Goal: Information Seeking & Learning: Learn about a topic

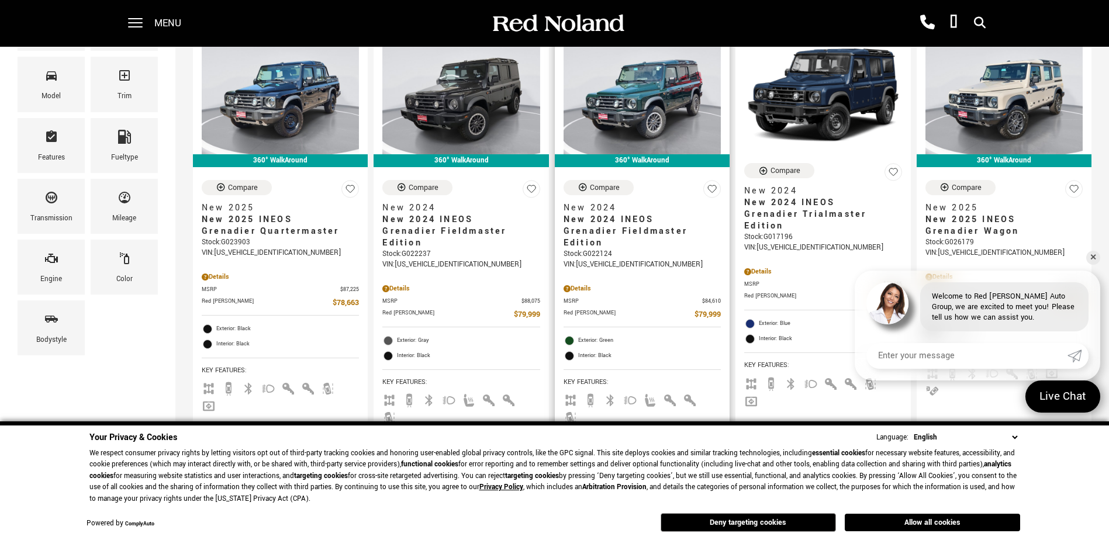
scroll to position [117, 0]
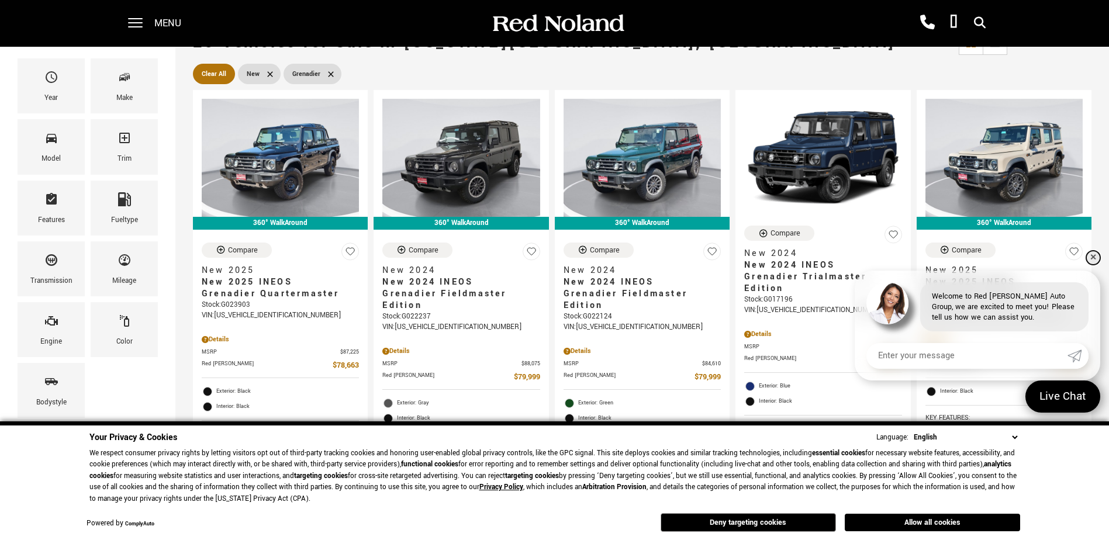
click at [1091, 255] on link "✕" at bounding box center [1093, 258] width 14 height 14
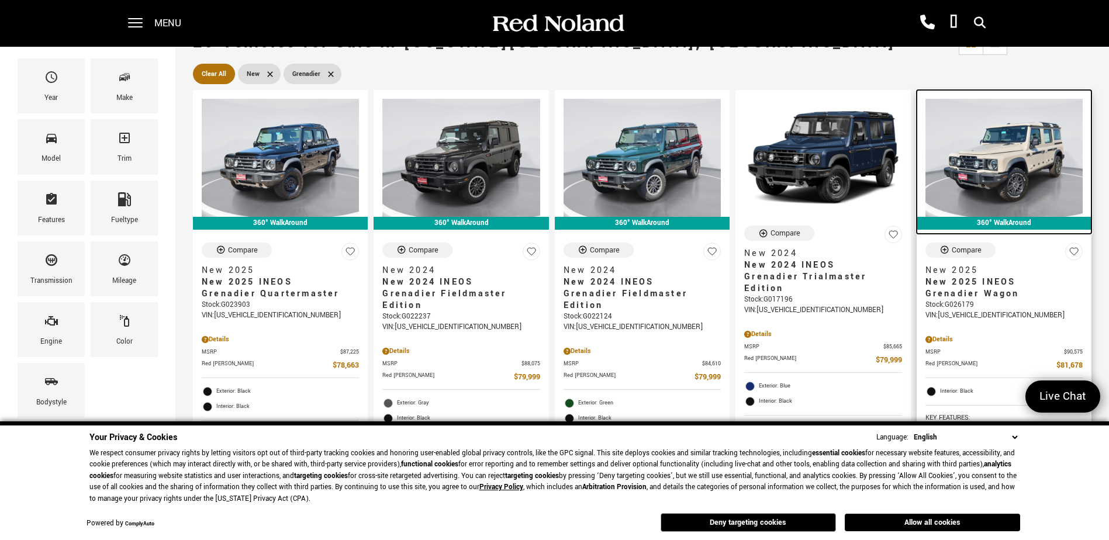
click at [1013, 167] on img at bounding box center [1003, 158] width 157 height 118
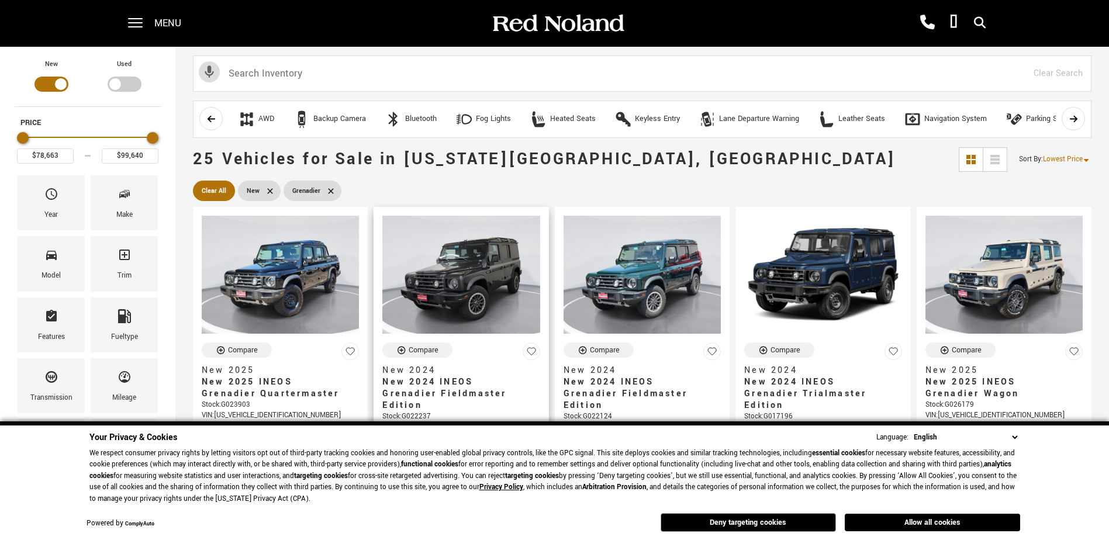
scroll to position [117, 0]
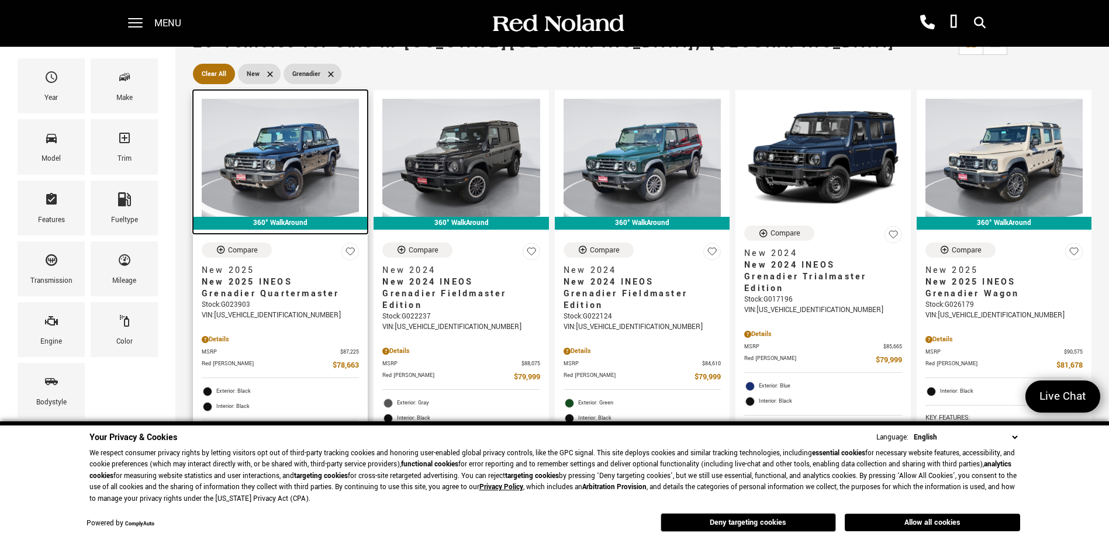
click at [330, 167] on img at bounding box center [280, 158] width 157 height 118
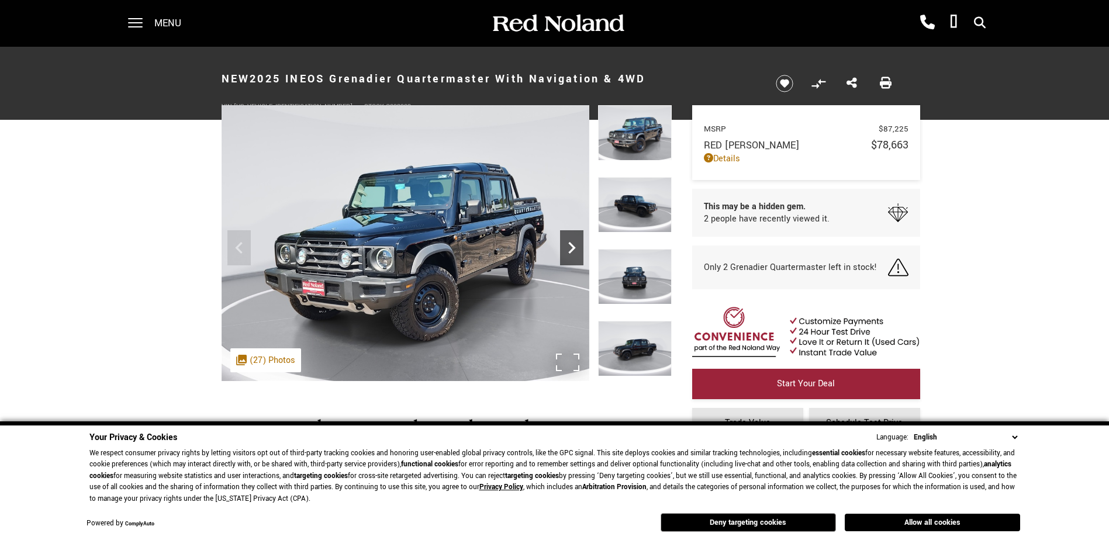
click at [567, 247] on icon "Next" at bounding box center [571, 247] width 23 height 23
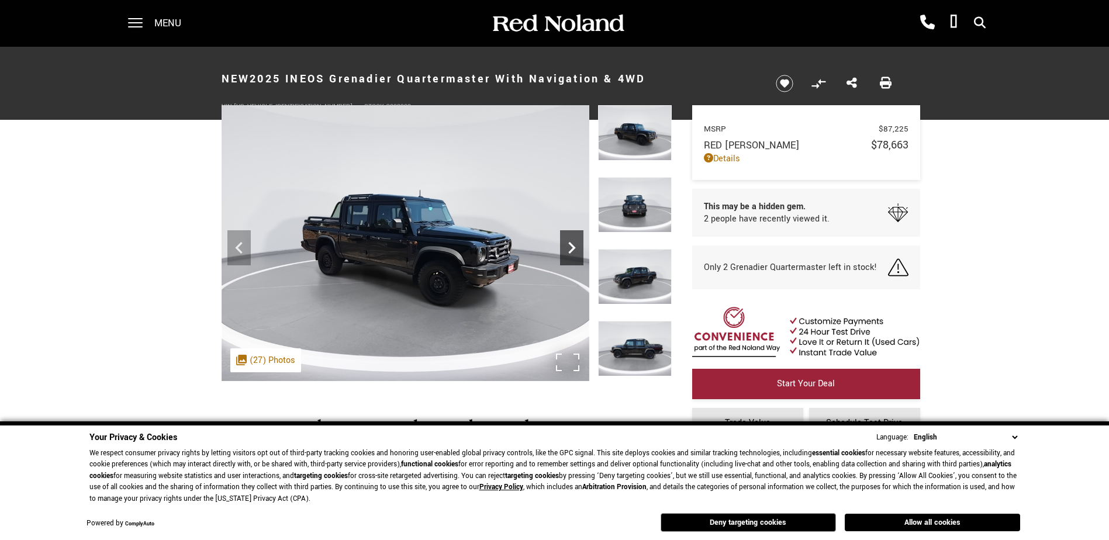
click at [569, 246] on icon "Next" at bounding box center [571, 247] width 23 height 23
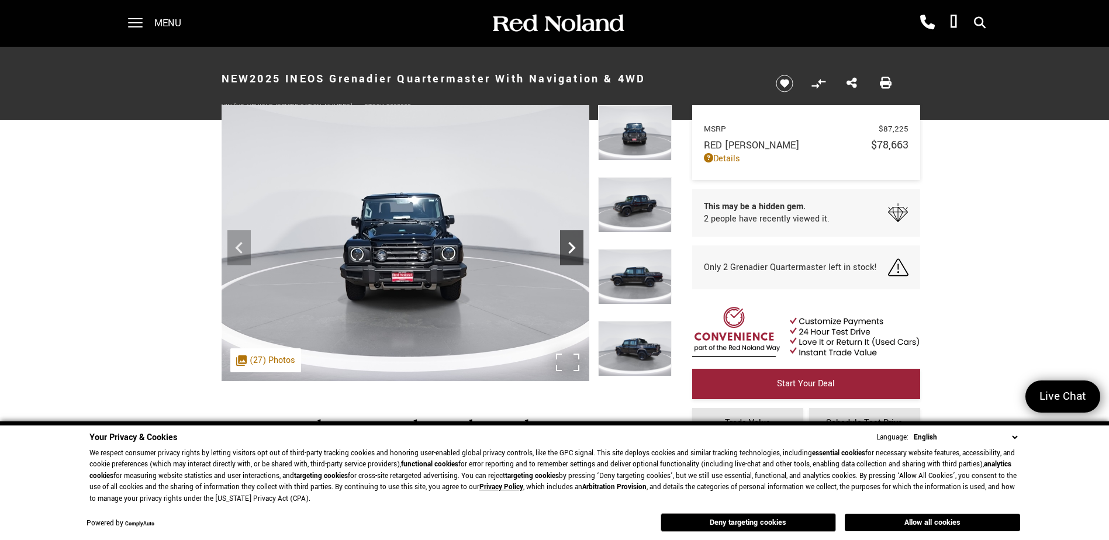
click at [569, 246] on icon "Next" at bounding box center [571, 247] width 23 height 23
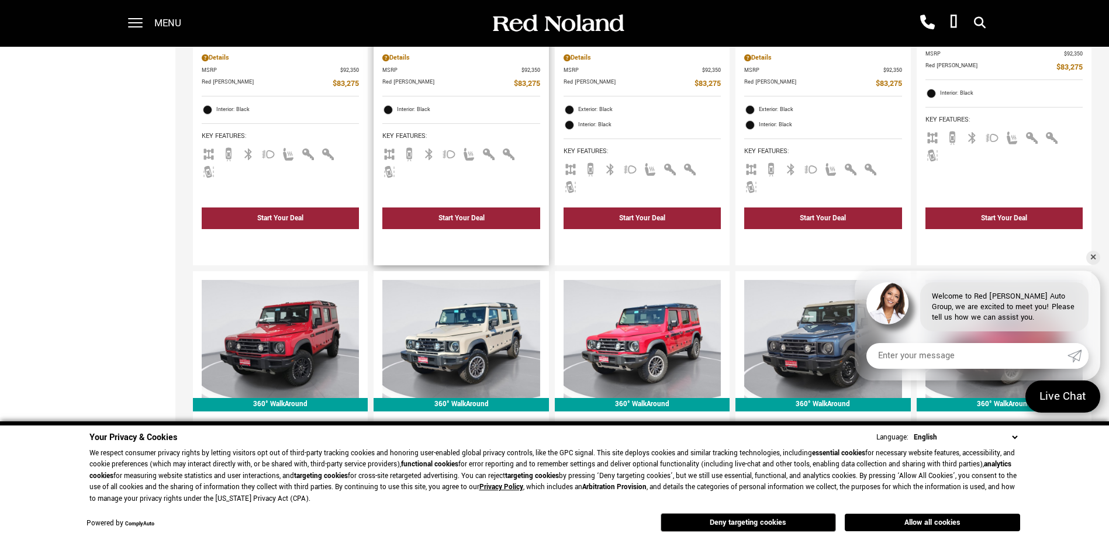
scroll to position [1462, 0]
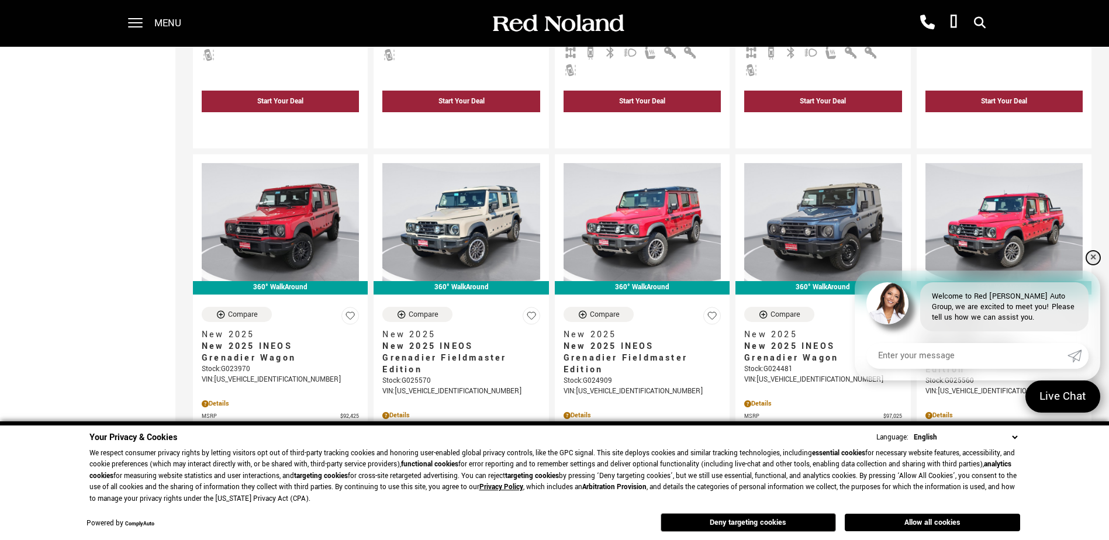
click at [1094, 260] on link "✕" at bounding box center [1093, 258] width 14 height 14
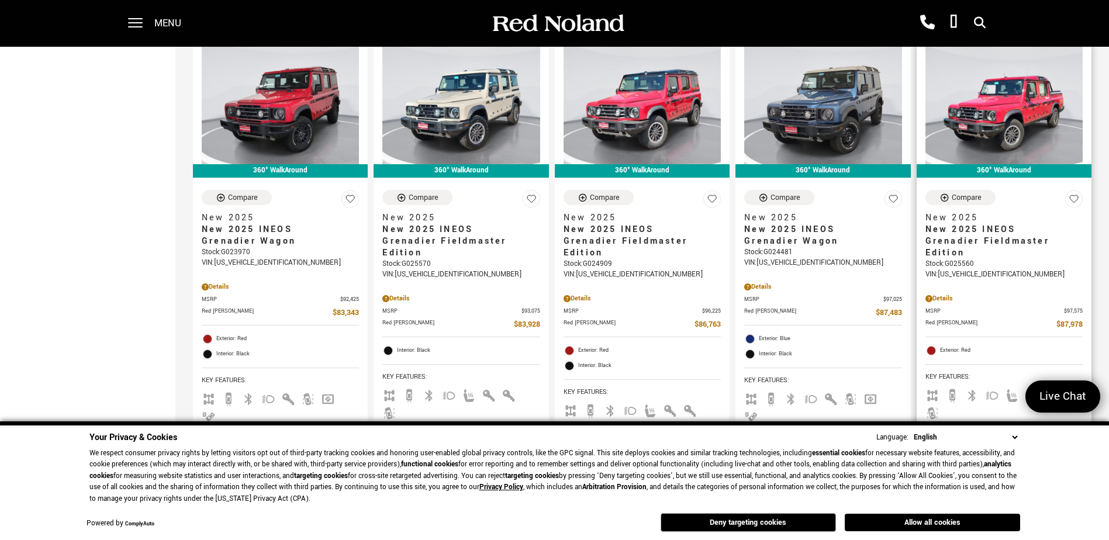
scroll to position [1812, 0]
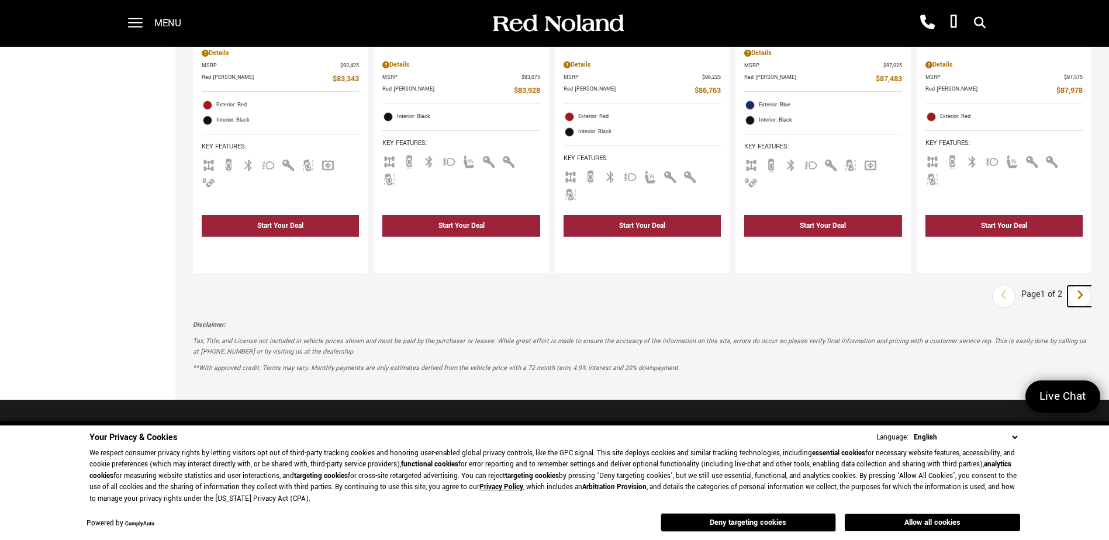
click at [1084, 286] on link "Next" at bounding box center [1080, 296] width 25 height 21
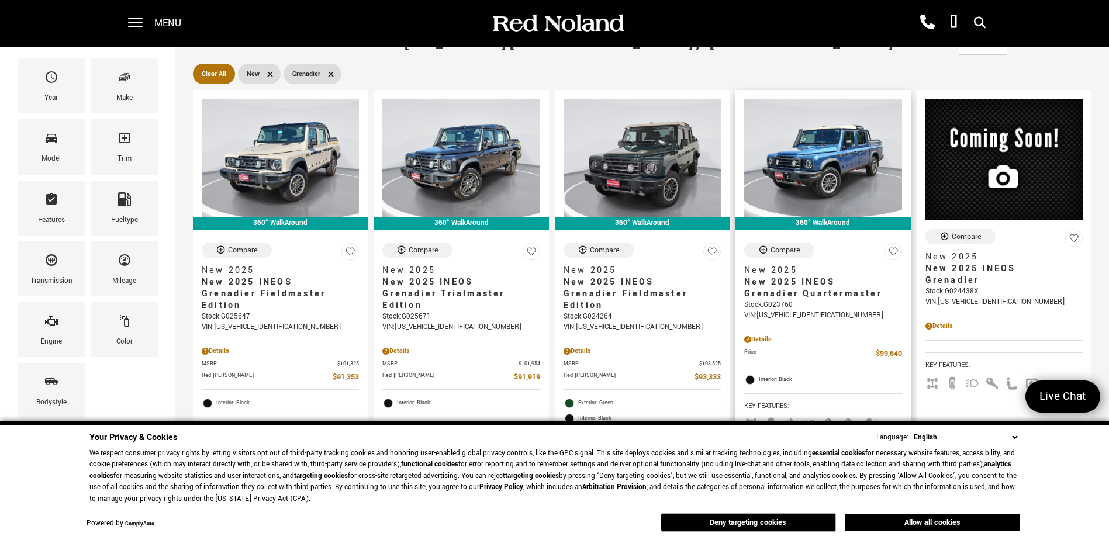
scroll to position [175, 0]
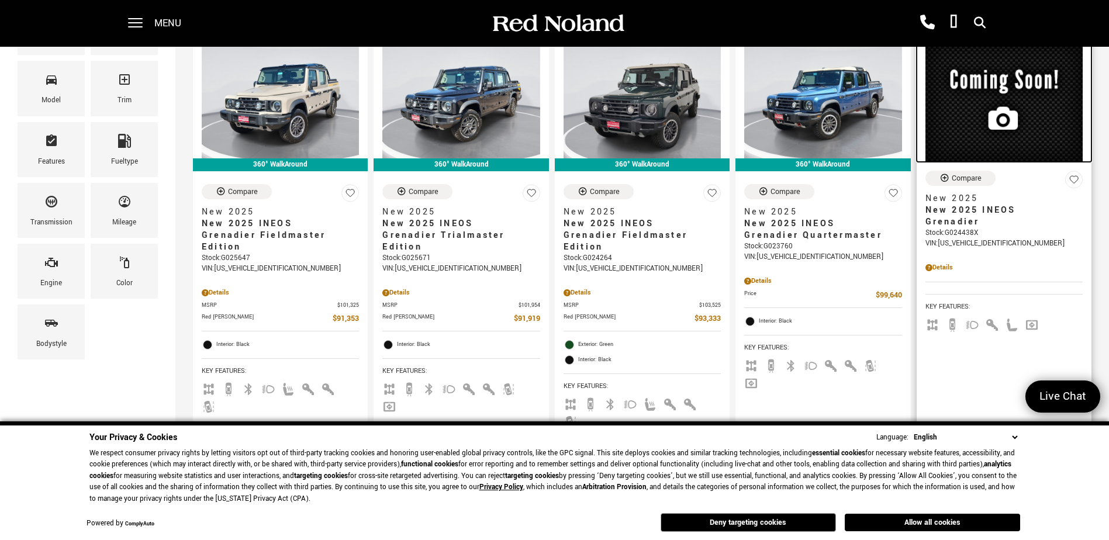
click at [1018, 90] on img at bounding box center [1003, 101] width 157 height 122
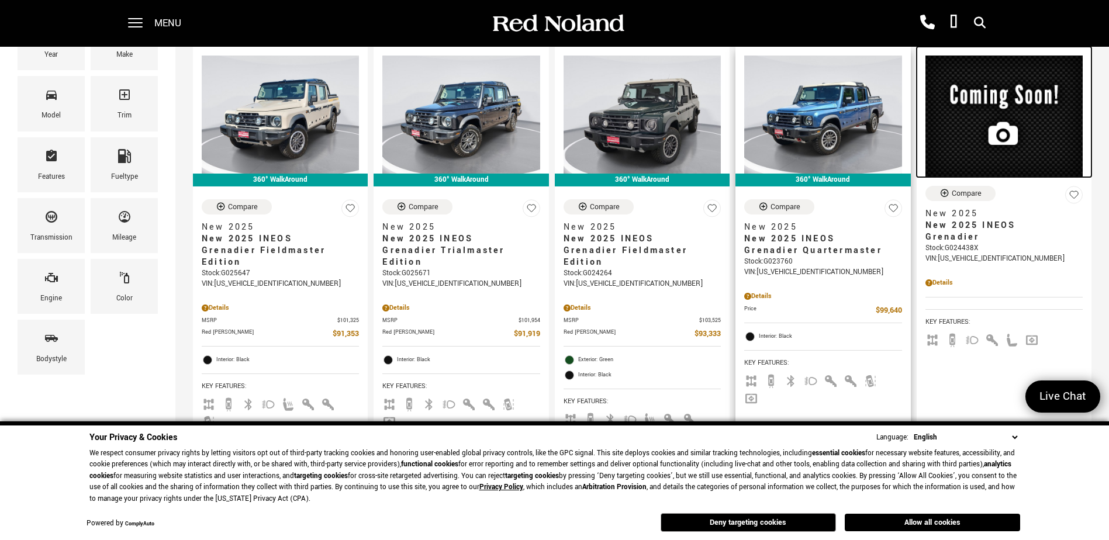
scroll to position [85, 0]
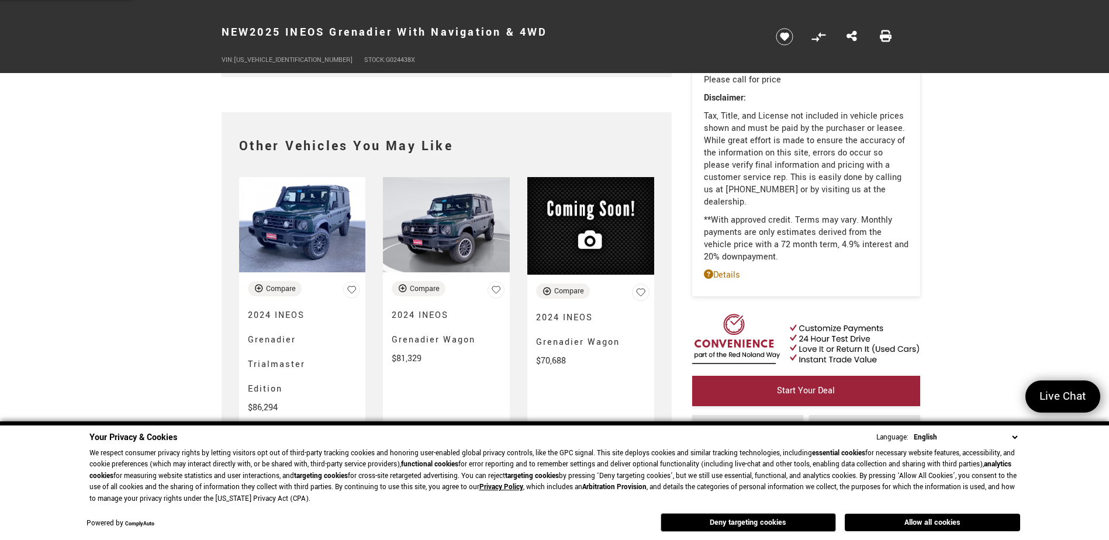
scroll to position [2163, 0]
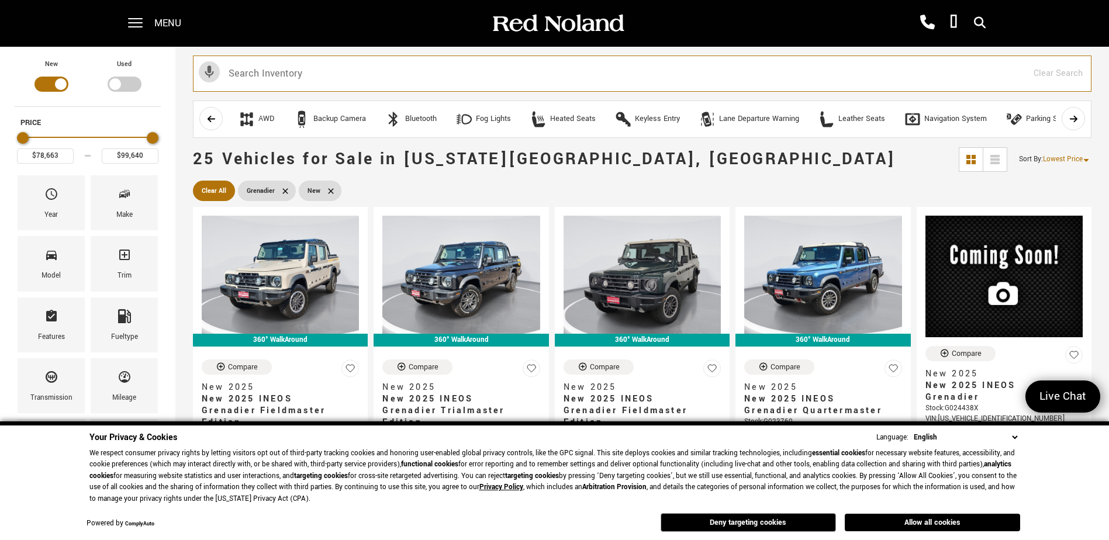
click at [381, 70] on input "text" at bounding box center [642, 74] width 899 height 36
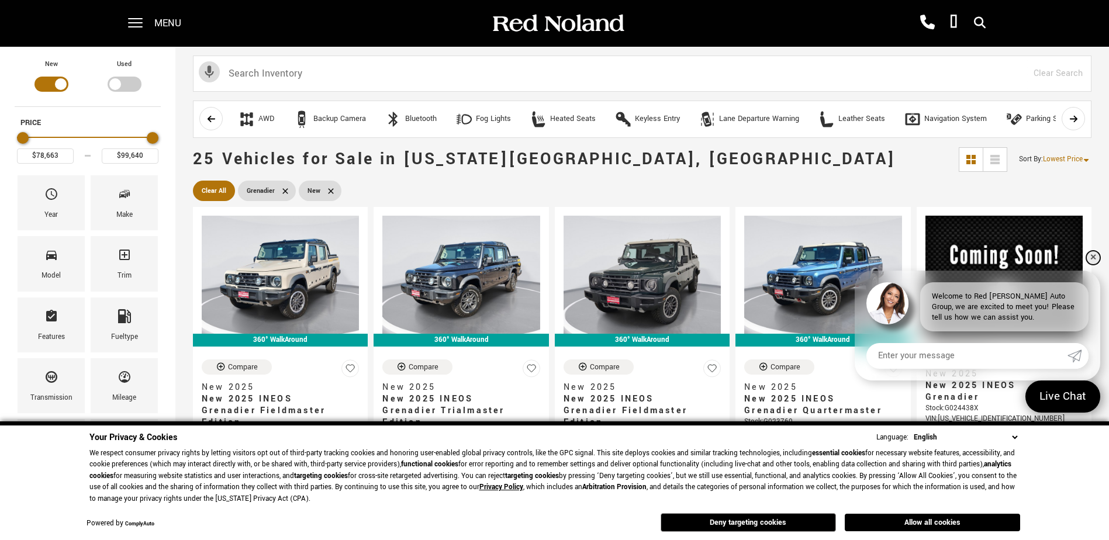
click at [1090, 255] on link "✕" at bounding box center [1093, 258] width 14 height 14
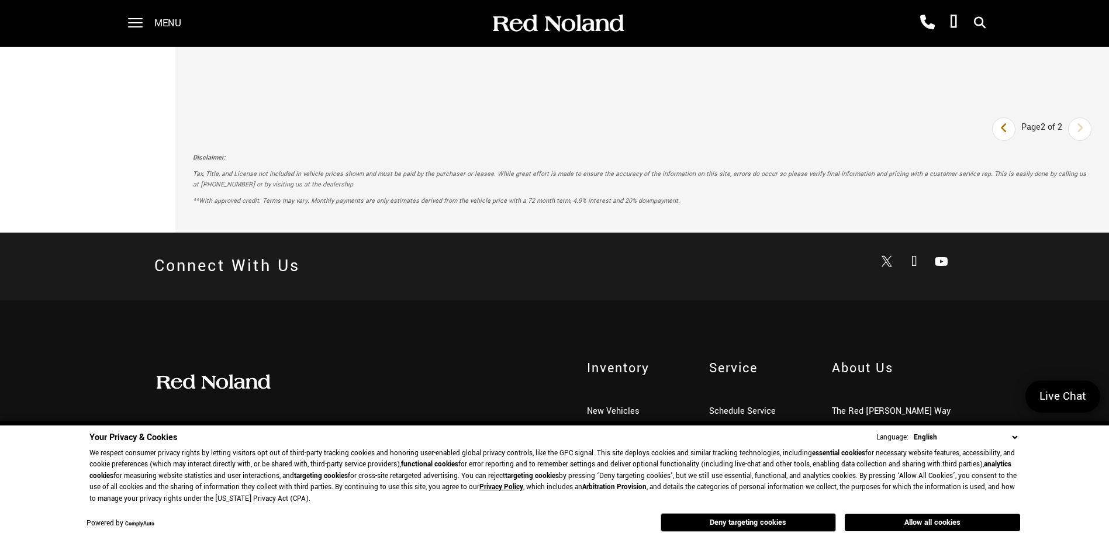
scroll to position [685, 0]
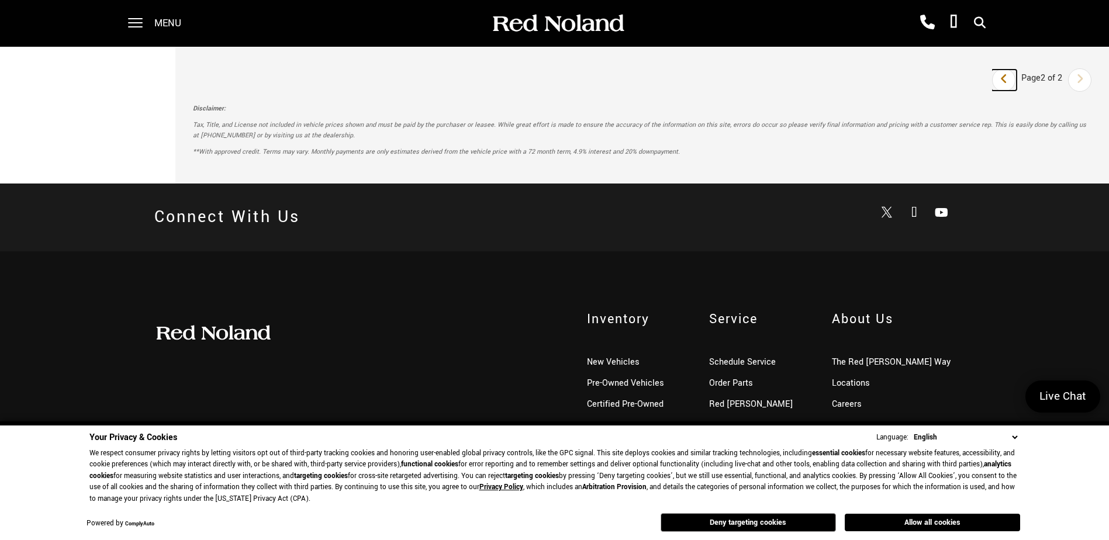
click at [1006, 78] on link "Last" at bounding box center [1004, 80] width 25 height 21
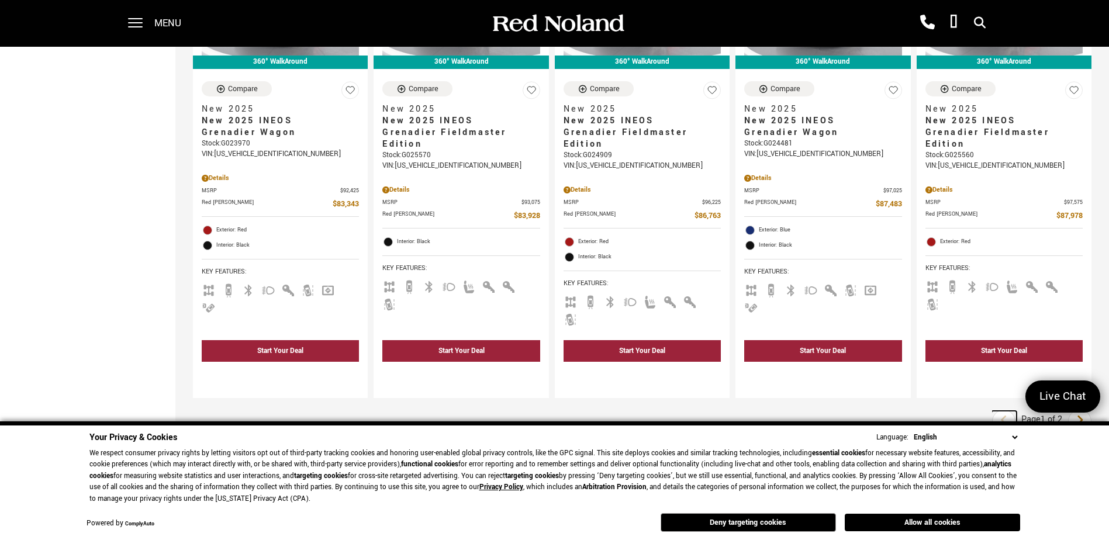
scroll to position [1812, 0]
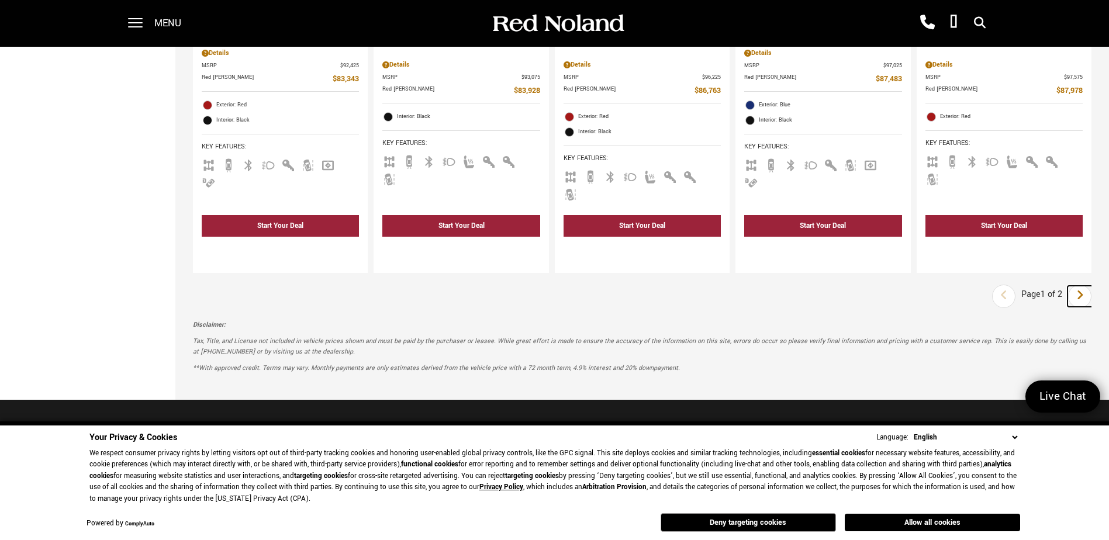
click at [1093, 286] on link "Next" at bounding box center [1080, 296] width 25 height 21
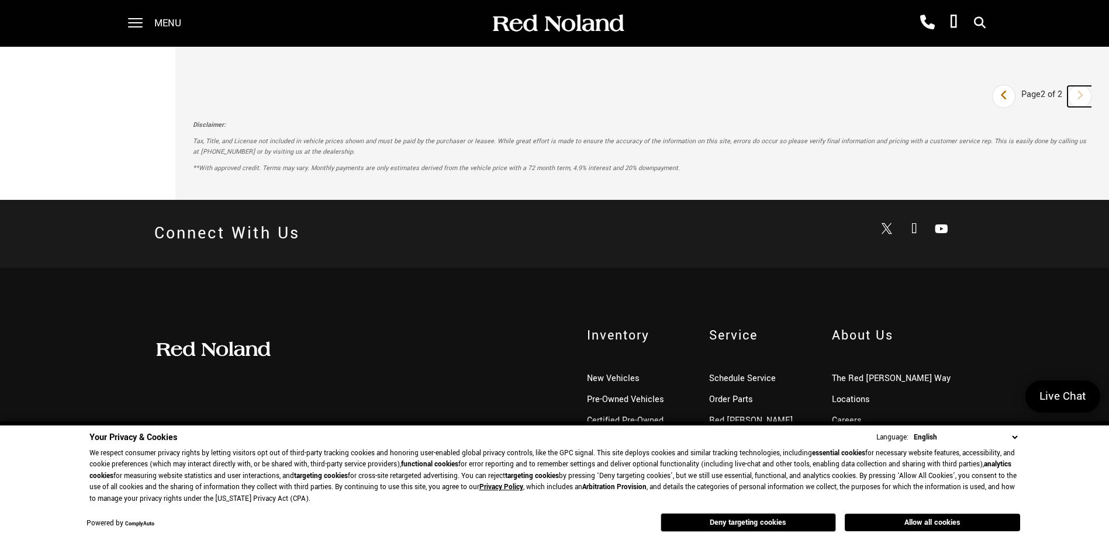
scroll to position [685, 0]
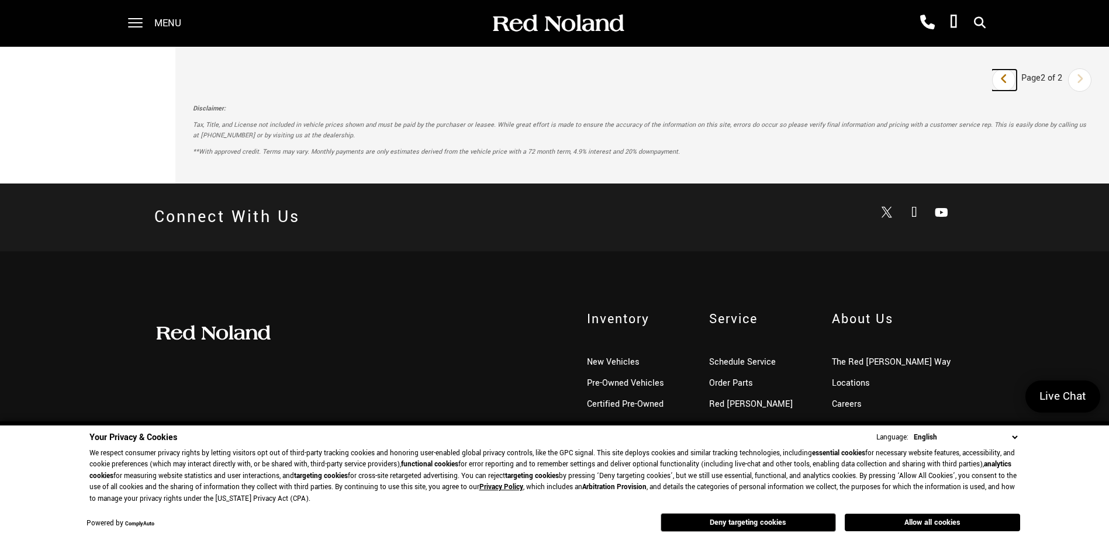
click at [1008, 72] on icon "previous page" at bounding box center [1004, 79] width 8 height 19
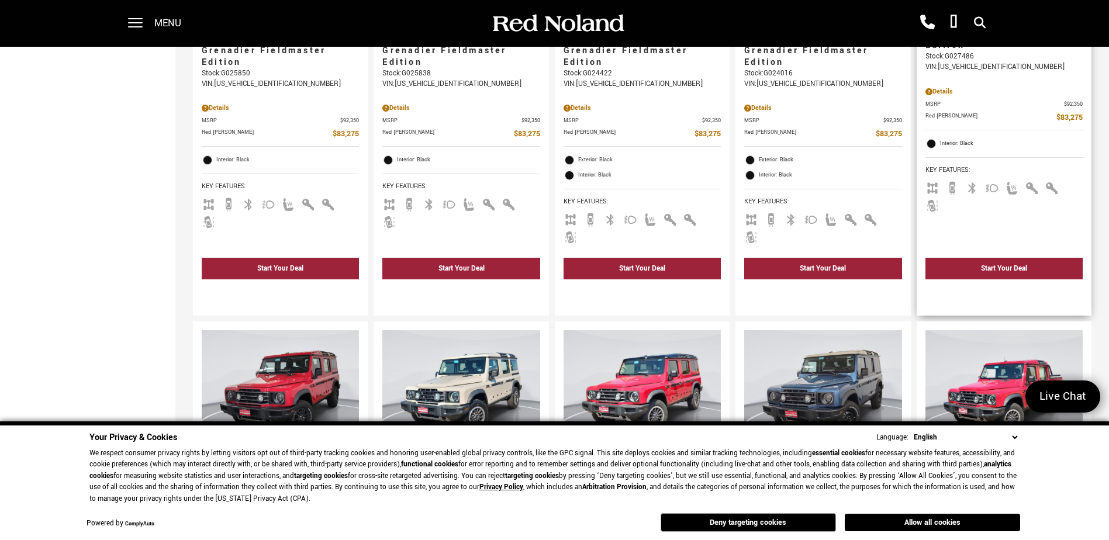
scroll to position [1345, 0]
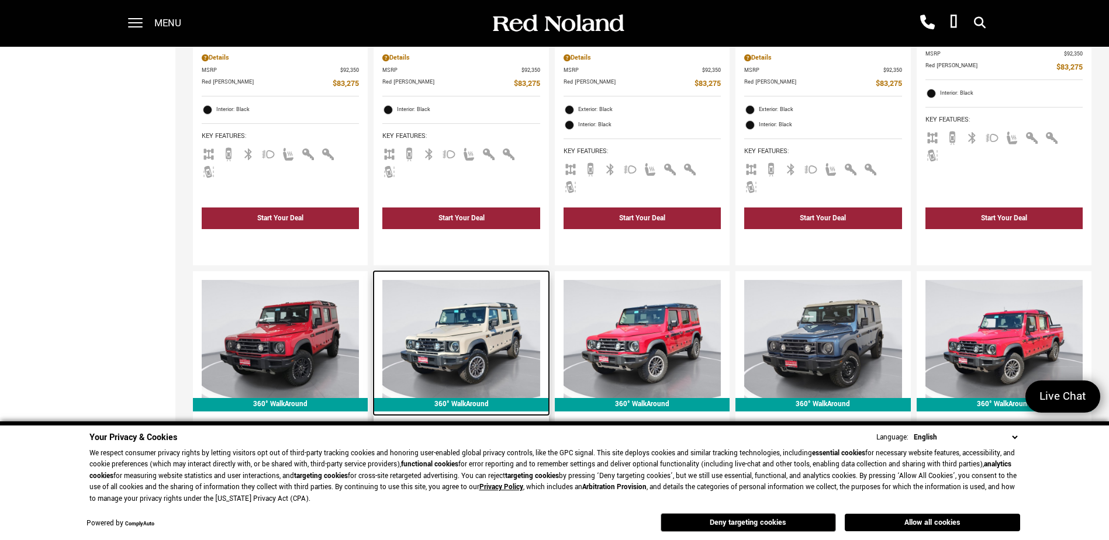
click at [487, 280] on img at bounding box center [460, 339] width 157 height 118
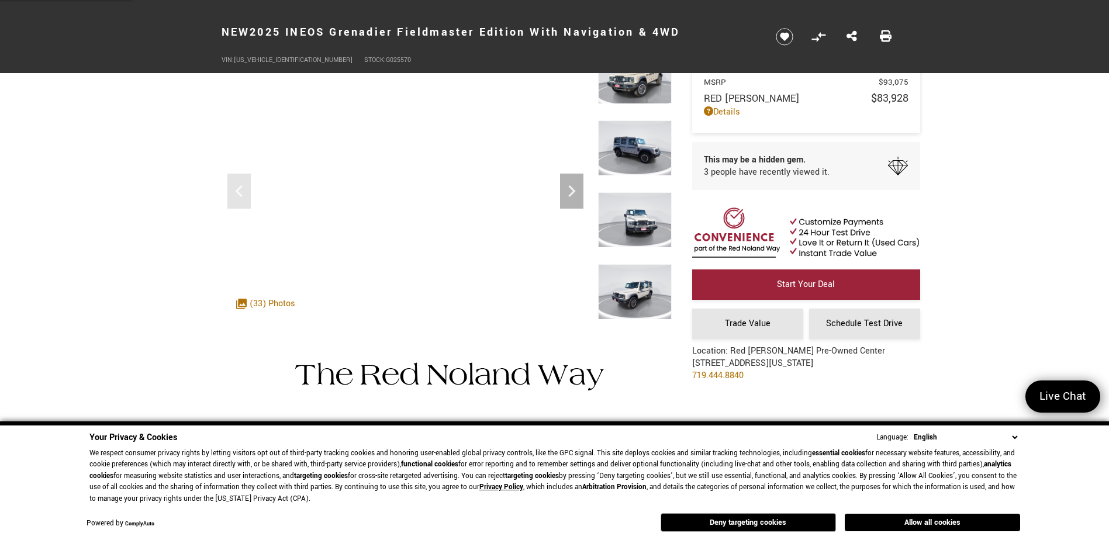
scroll to position [58, 0]
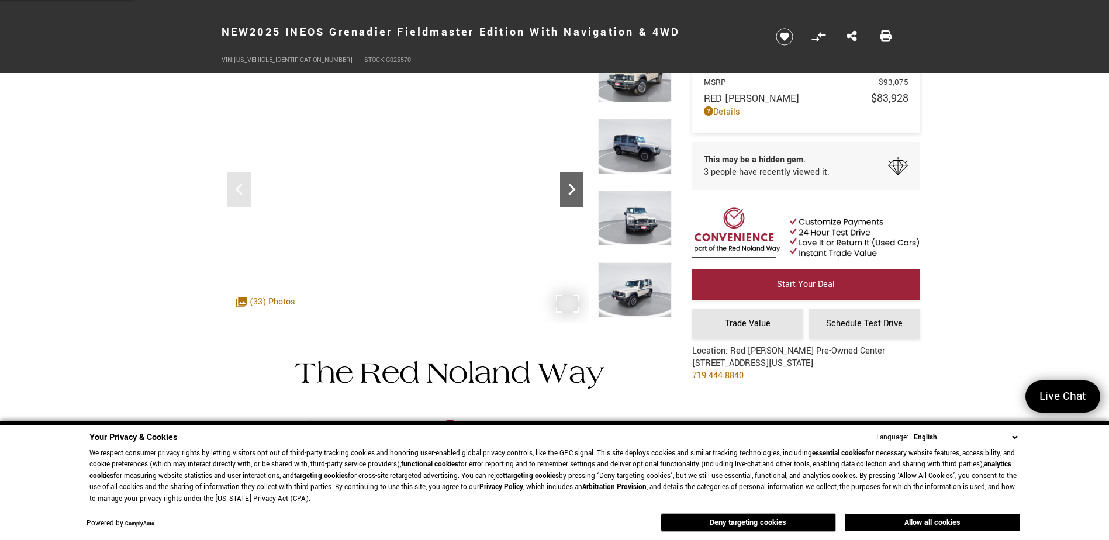
click at [568, 185] on icon "Next" at bounding box center [571, 189] width 23 height 23
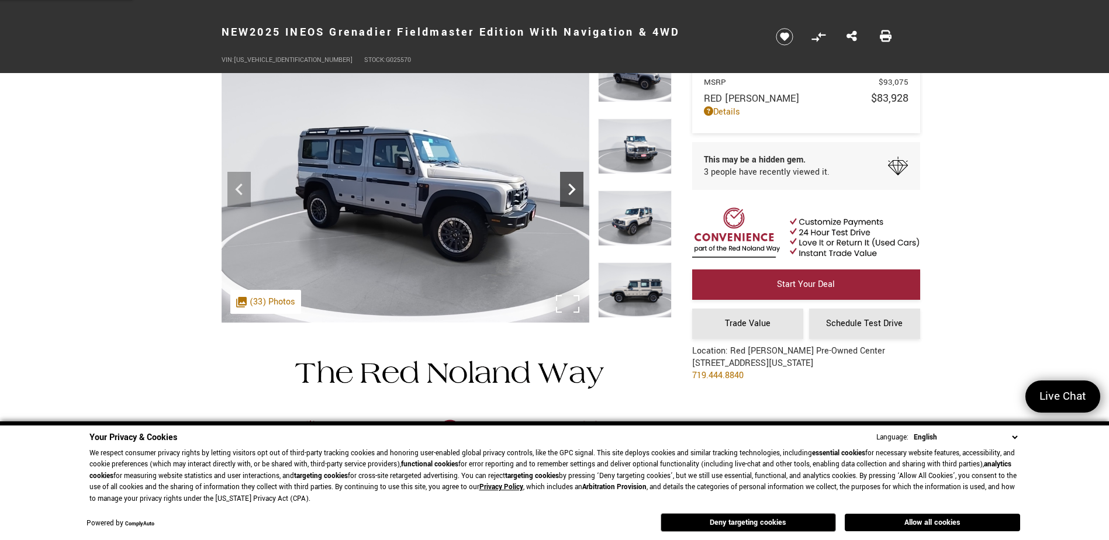
click at [571, 186] on icon "Next" at bounding box center [571, 190] width 7 height 12
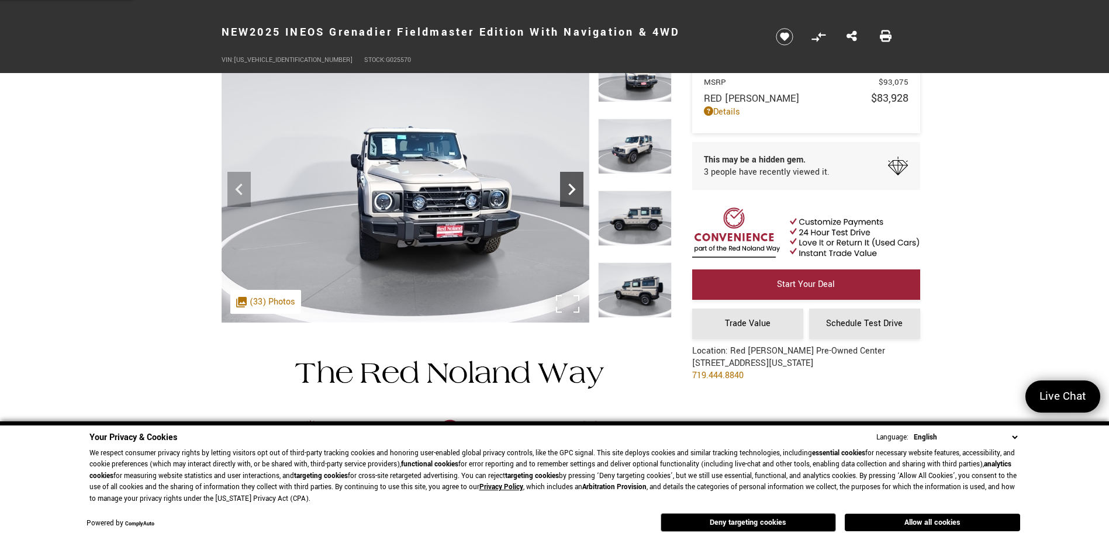
click at [571, 186] on icon "Next" at bounding box center [571, 190] width 7 height 12
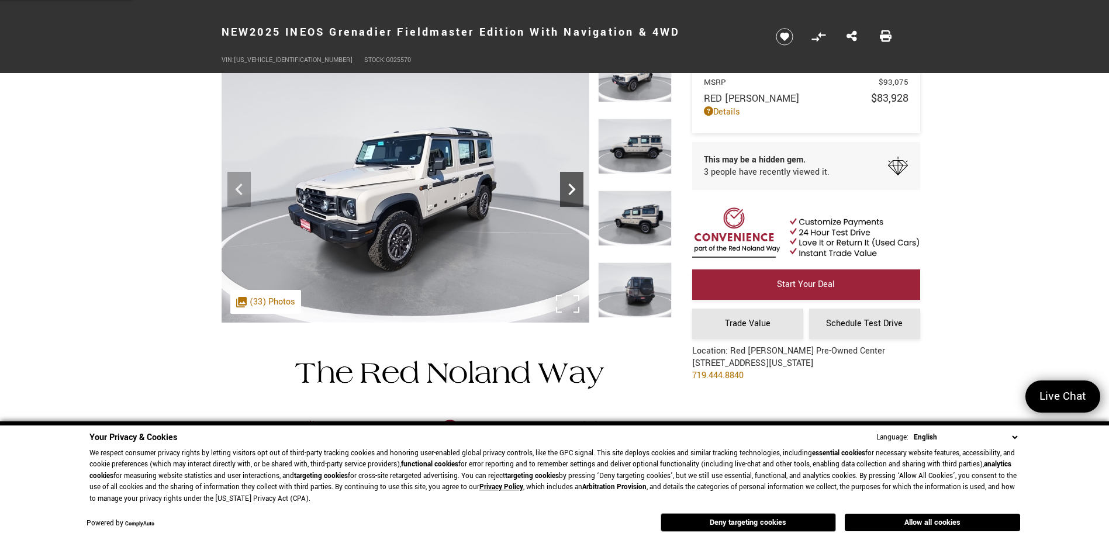
click at [571, 186] on icon "Next" at bounding box center [571, 190] width 7 height 12
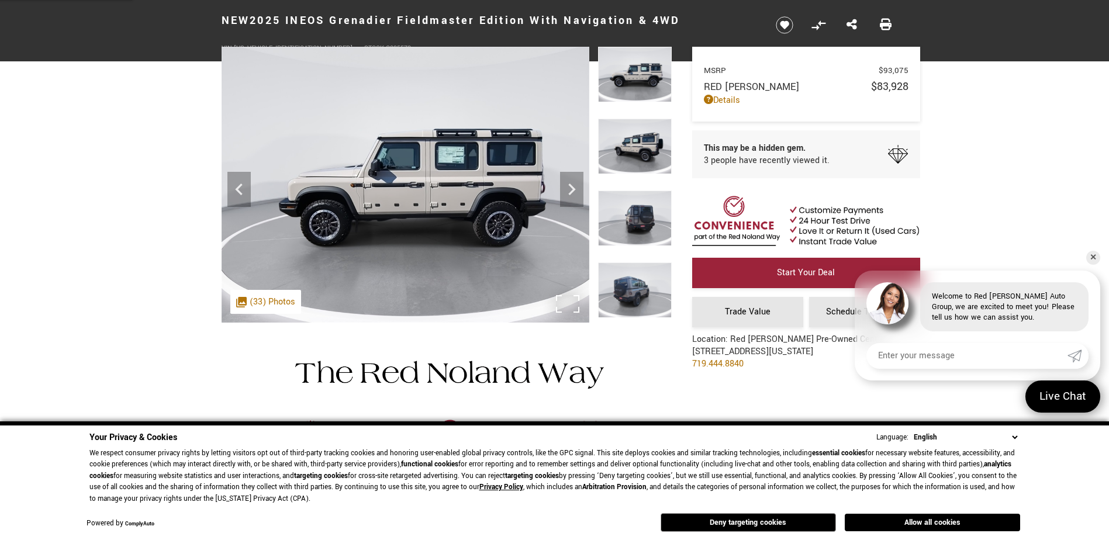
scroll to position [0, 0]
